Goal: Use online tool/utility: Utilize a website feature to perform a specific function

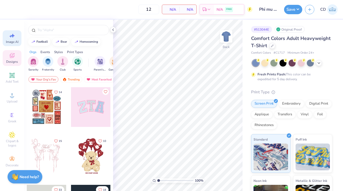
click at [19, 42] on div "Image AI" at bounding box center [12, 38] width 19 height 16
select select "4"
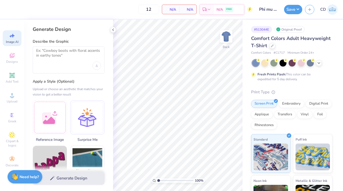
click at [65, 62] on div at bounding box center [69, 59] width 72 height 27
click at [63, 54] on textarea at bounding box center [68, 54] width 65 height 13
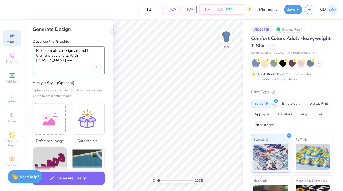
click at [39, 62] on textarea "Please create a design around the theme jersey shore. With lepards and lepard p…" at bounding box center [68, 55] width 65 height 15
click at [44, 59] on textarea "Please create a design around the theme jersey shore. With lepards and leapard …" at bounding box center [68, 55] width 65 height 15
click at [90, 61] on textarea "Please create a design around the theme jersey shore. With lepards and leopard …" at bounding box center [68, 55] width 65 height 15
click at [85, 60] on textarea "Please create a design around the theme jersey shore. With leopards and leopard…" at bounding box center [68, 55] width 65 height 15
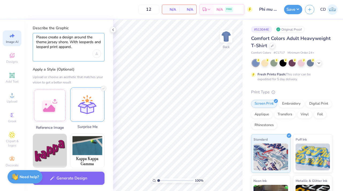
scroll to position [9, 0]
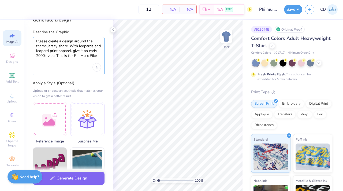
click at [84, 58] on textarea "Please create a design around the theme jersey shore. With leopards and leopard…" at bounding box center [68, 51] width 65 height 24
click at [76, 61] on textarea "Please create a design around the theme jersey shore. With leopards and leopard…" at bounding box center [68, 51] width 65 height 24
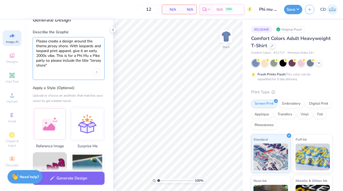
click at [51, 67] on textarea "Please create a design around the theme jersey shore. With leopards and leopard…" at bounding box center [68, 53] width 65 height 29
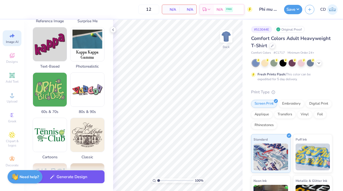
scroll to position [130, 0]
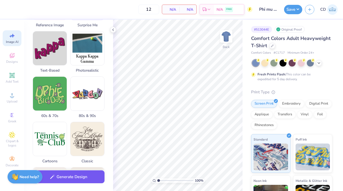
type textarea "Please create a design around the theme jersey shore. With leopards and leopard…"
click at [74, 173] on button "Generate Design" at bounding box center [69, 176] width 72 height 13
